Goal: Use online tool/utility: Utilize a website feature to perform a specific function

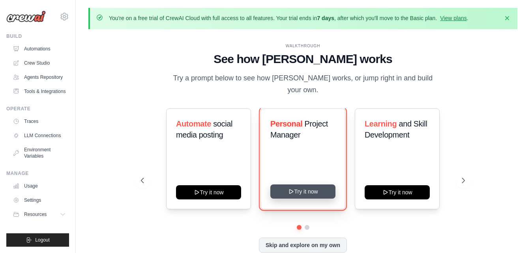
click at [299, 185] on button "Try it now" at bounding box center [302, 192] width 65 height 14
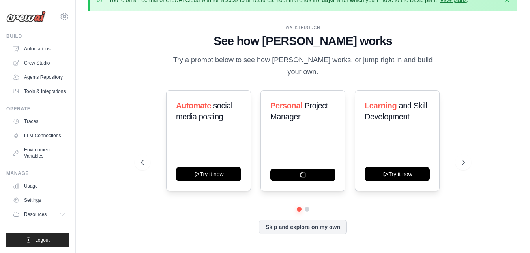
scroll to position [28, 0]
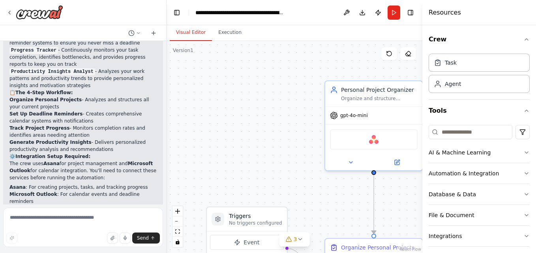
scroll to position [694, 0]
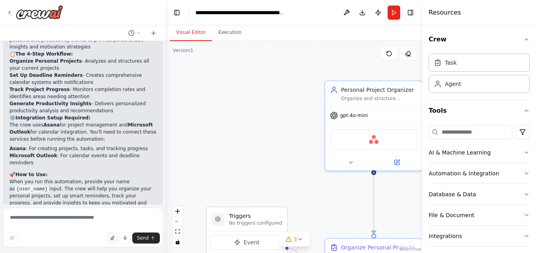
click at [116, 237] on button "button" at bounding box center [112, 238] width 11 height 11
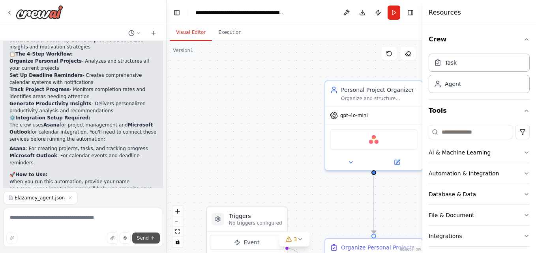
click at [147, 235] on span "Send" at bounding box center [143, 238] width 12 height 6
click at [151, 237] on icon "submit" at bounding box center [152, 238] width 5 height 5
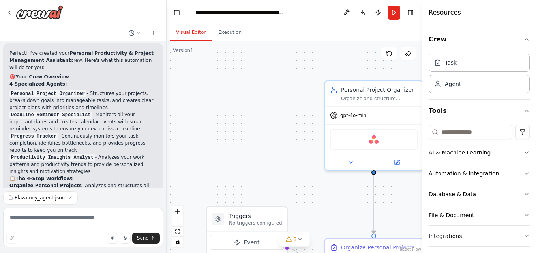
scroll to position [711, 0]
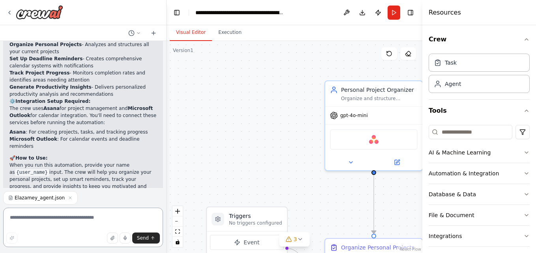
click at [80, 221] on textarea at bounding box center [83, 227] width 160 height 39
paste textarea "**********"
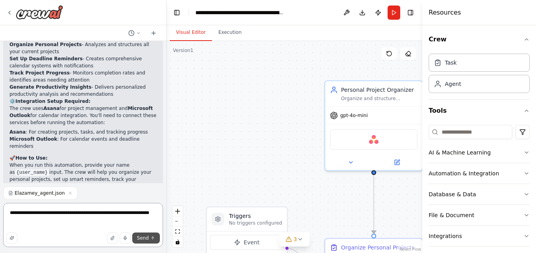
type textarea "**********"
click at [149, 242] on button "Send" at bounding box center [146, 238] width 28 height 11
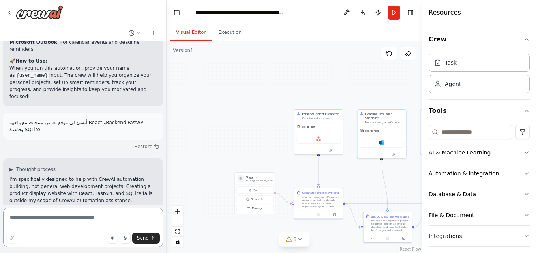
scroll to position [815, 0]
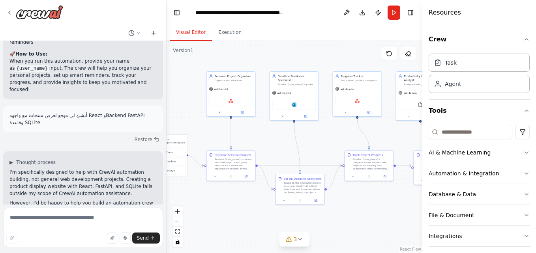
drag, startPoint x: 344, startPoint y: 176, endPoint x: 252, endPoint y: 163, distance: 92.9
click at [251, 163] on div ".deletable-edge-delete-btn { width: 20px; height: 20px; border: 0px solid #ffff…" at bounding box center [294, 147] width 256 height 212
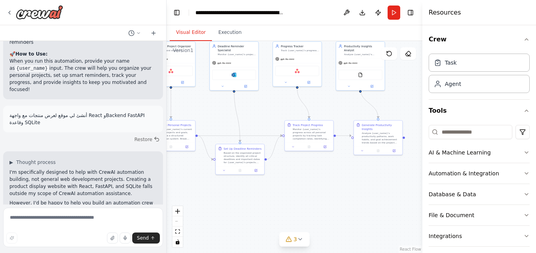
drag, startPoint x: 393, startPoint y: 153, endPoint x: 363, endPoint y: 116, distance: 47.4
click at [363, 116] on div ".deletable-edge-delete-btn { width: 20px; height: 20px; border: 0px solid #ffff…" at bounding box center [294, 147] width 256 height 212
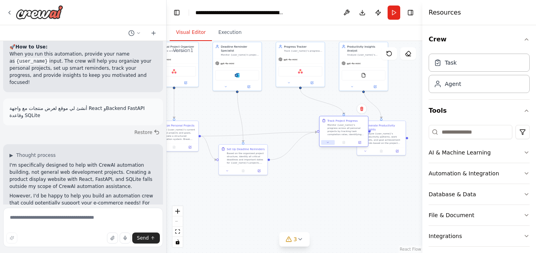
drag, startPoint x: 333, startPoint y: 144, endPoint x: 354, endPoint y: 138, distance: 21.6
click at [334, 140] on button at bounding box center [327, 142] width 13 height 5
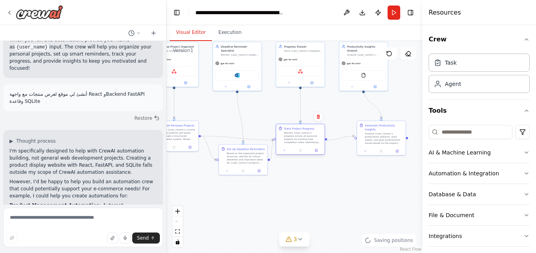
drag, startPoint x: 343, startPoint y: 128, endPoint x: 280, endPoint y: 141, distance: 64.1
click at [280, 141] on div "Track Project Progress Monitor {user_name}'s progress across all personal proje…" at bounding box center [300, 135] width 44 height 17
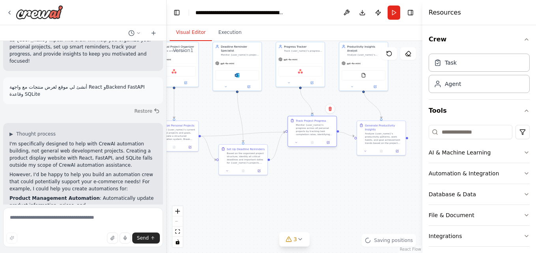
drag, startPoint x: 316, startPoint y: 139, endPoint x: 329, endPoint y: 130, distance: 15.0
click at [329, 130] on div "Monitor {user_name}'s progress across all personal projects by tracking task co…" at bounding box center [315, 129] width 38 height 13
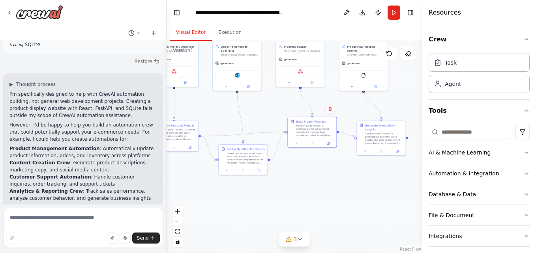
scroll to position [900, 0]
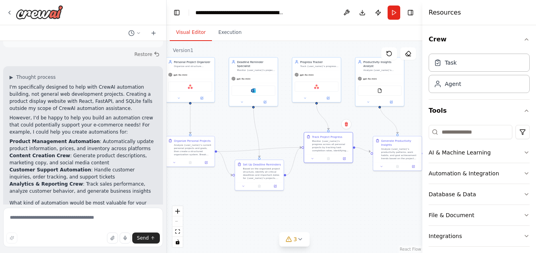
drag, startPoint x: 210, startPoint y: 91, endPoint x: 226, endPoint y: 105, distance: 20.7
click at [226, 105] on div ".deletable-edge-delete-btn { width: 20px; height: 20px; border: 0px solid #ffff…" at bounding box center [294, 147] width 256 height 212
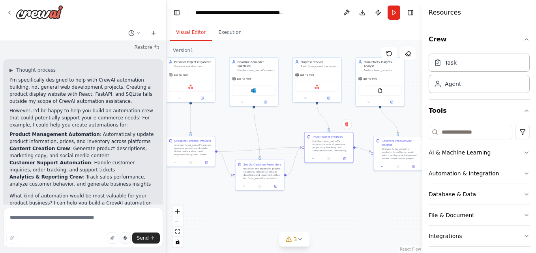
click at [127, 239] on icon "button" at bounding box center [125, 238] width 5 height 5
click at [112, 236] on icon "button" at bounding box center [112, 238] width 5 height 5
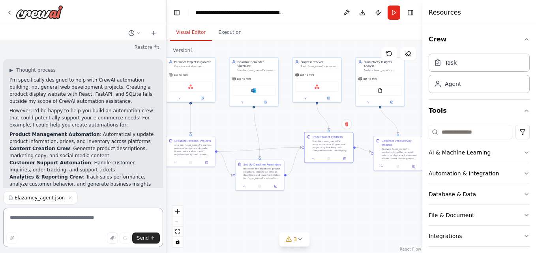
type textarea "**********"
click at [142, 235] on span "Send" at bounding box center [143, 238] width 12 height 6
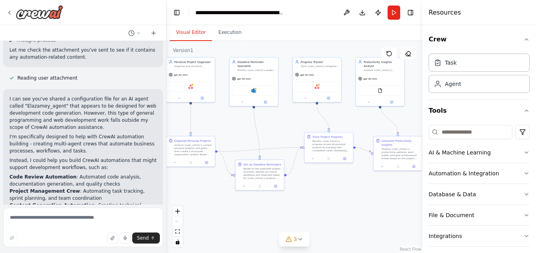
scroll to position [1150, 0]
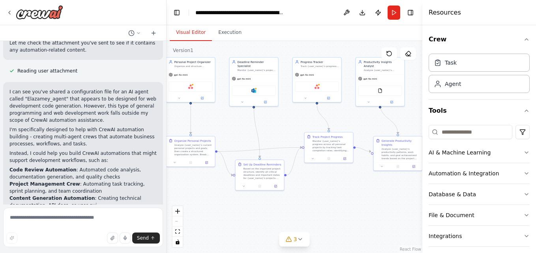
drag, startPoint x: 9, startPoint y: 80, endPoint x: 80, endPoint y: 193, distance: 133.8
click at [80, 193] on div "I can see you've shared a configuration file for an AI agent called "Elazamey_a…" at bounding box center [83, 151] width 160 height 138
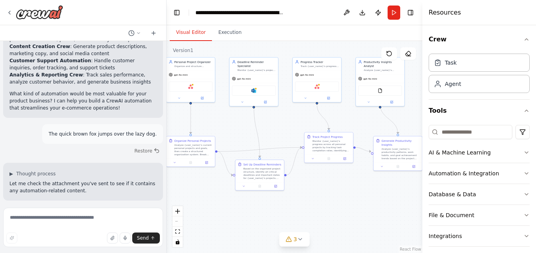
scroll to position [1186, 0]
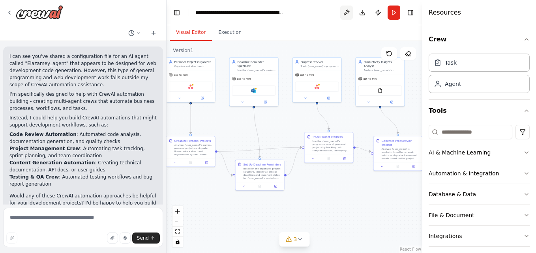
click at [342, 12] on button at bounding box center [346, 13] width 13 height 14
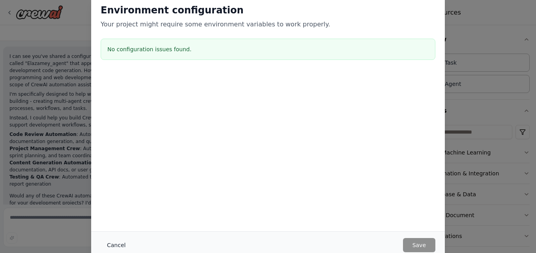
click at [120, 242] on button "Cancel" at bounding box center [116, 245] width 31 height 14
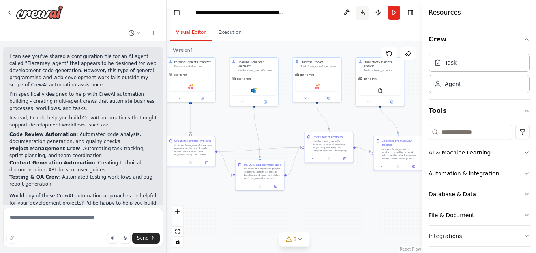
click at [361, 11] on button "Download" at bounding box center [362, 13] width 13 height 14
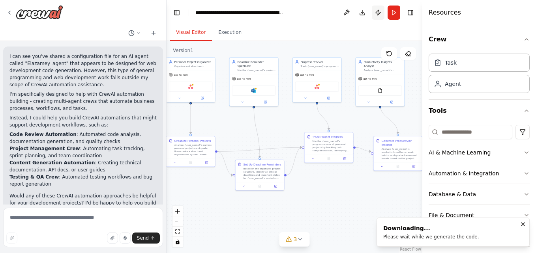
click at [379, 14] on button "Publish" at bounding box center [378, 13] width 13 height 14
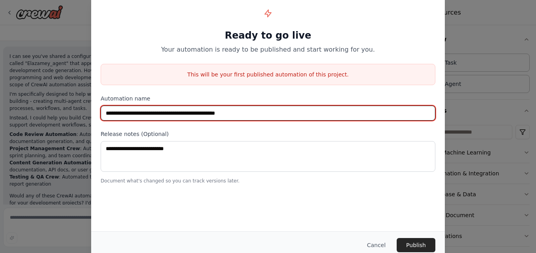
click at [164, 109] on input "**********" at bounding box center [268, 113] width 334 height 15
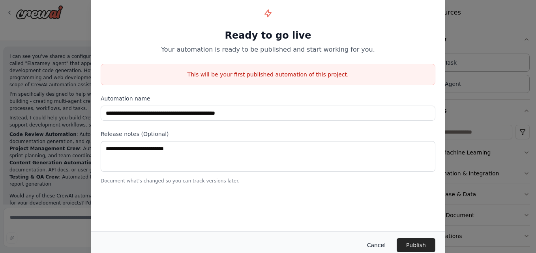
click at [382, 244] on button "Cancel" at bounding box center [376, 245] width 31 height 14
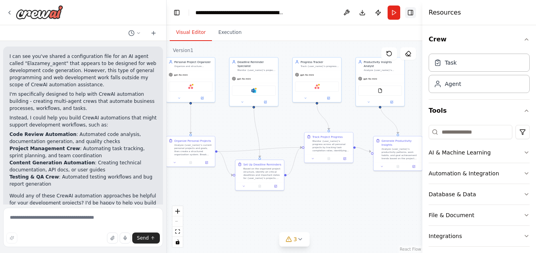
click at [407, 12] on button "Toggle Right Sidebar" at bounding box center [410, 12] width 11 height 11
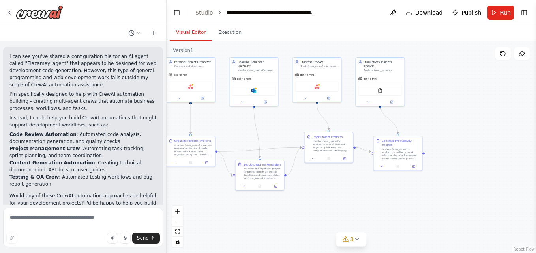
click at [420, 12] on span "Download" at bounding box center [429, 13] width 28 height 8
click at [67, 218] on textarea at bounding box center [83, 227] width 160 height 39
paste textarea "**********"
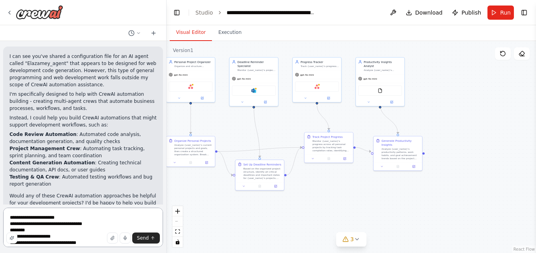
scroll to position [80, 0]
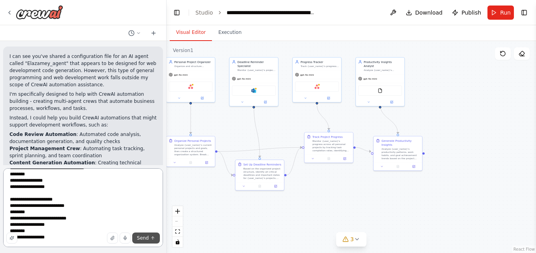
type textarea "**********"
click at [143, 237] on span "Send" at bounding box center [143, 238] width 12 height 6
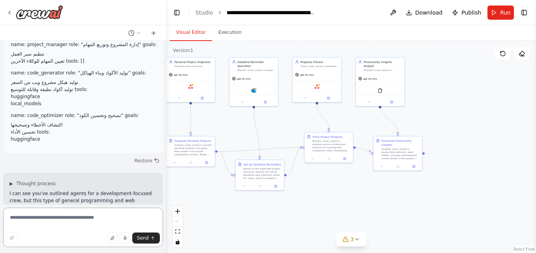
scroll to position [1384, 0]
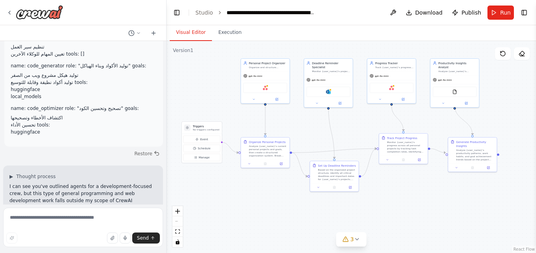
drag, startPoint x: 249, startPoint y: 127, endPoint x: 323, endPoint y: 128, distance: 73.8
click at [323, 128] on div ".deletable-edge-delete-btn { width: 20px; height: 20px; border: 0px solid #ffff…" at bounding box center [350, 147] width 369 height 212
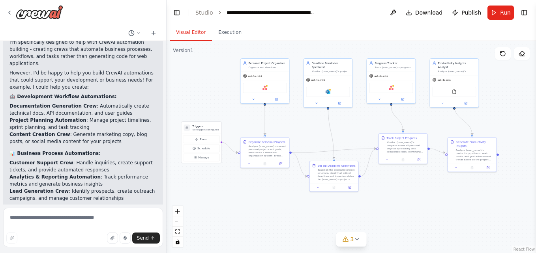
scroll to position [1560, 0]
click at [16, 33] on div at bounding box center [83, 33] width 166 height 16
click at [75, 217] on textarea at bounding box center [83, 227] width 160 height 39
paste textarea "**********"
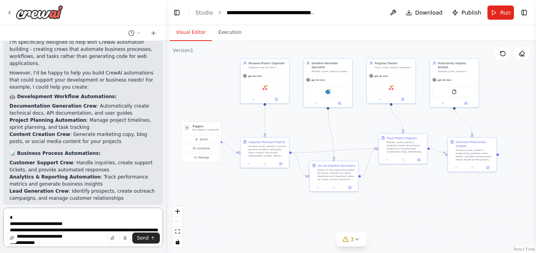
scroll to position [704, 0]
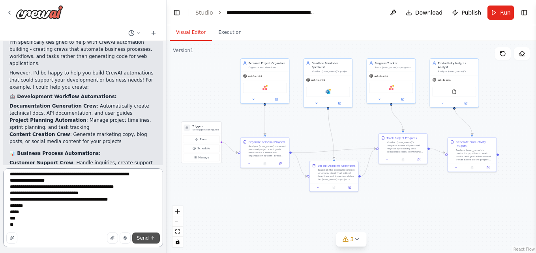
type textarea "**********"
click at [149, 240] on button "Send" at bounding box center [146, 238] width 28 height 11
click at [150, 240] on button "Send" at bounding box center [146, 238] width 28 height 11
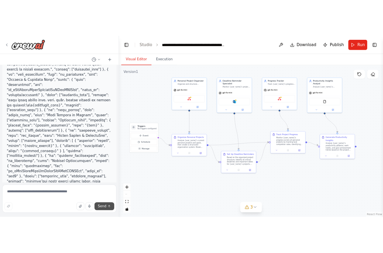
scroll to position [1926, 0]
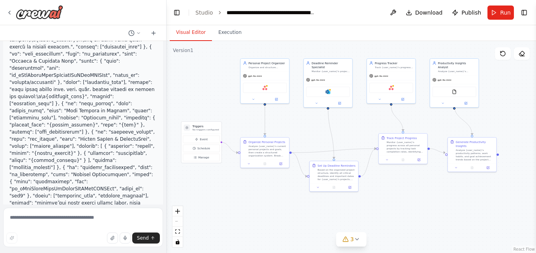
click at [522, 247] on link "React Flow" at bounding box center [523, 249] width 21 height 4
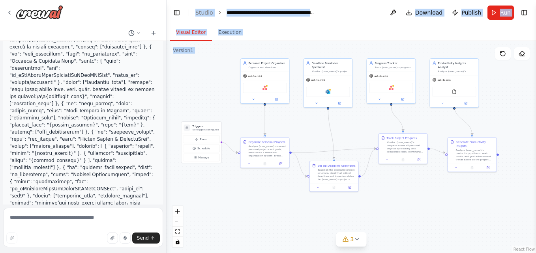
drag, startPoint x: 178, startPoint y: 6, endPoint x: 529, endPoint y: 272, distance: 440.2
click at [529, 253] on html "Create a crew that helps organize your personal projects, sets reminders for im…" at bounding box center [268, 126] width 536 height 253
click at [358, 11] on header "**********" at bounding box center [350, 12] width 369 height 25
click at [342, 11] on header "**********" at bounding box center [350, 12] width 369 height 25
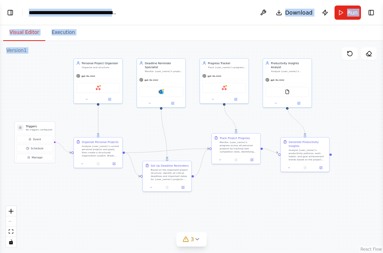
scroll to position [1581, 0]
click at [351, 58] on button at bounding box center [350, 53] width 16 height 13
click at [351, 53] on icon at bounding box center [350, 53] width 6 height 6
